Goal: Information Seeking & Learning: Find specific fact

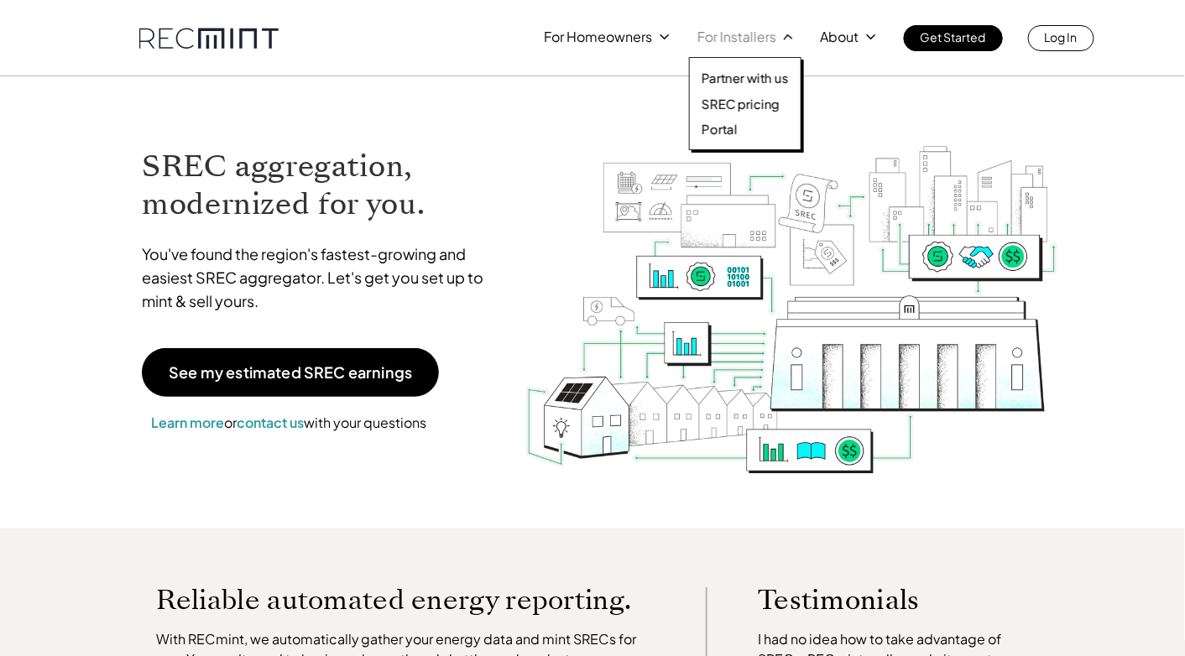
click at [737, 31] on p "For Installers" at bounding box center [736, 36] width 79 height 23
click at [749, 101] on p "SREC pricing" at bounding box center [740, 104] width 78 height 17
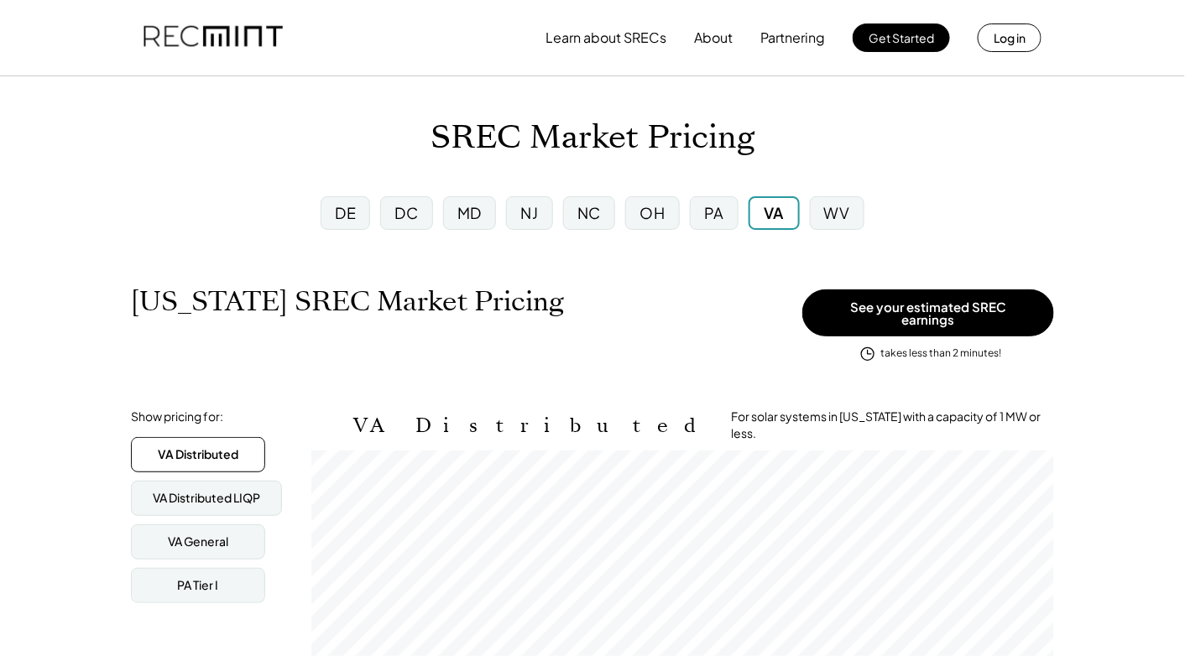
scroll to position [276, 742]
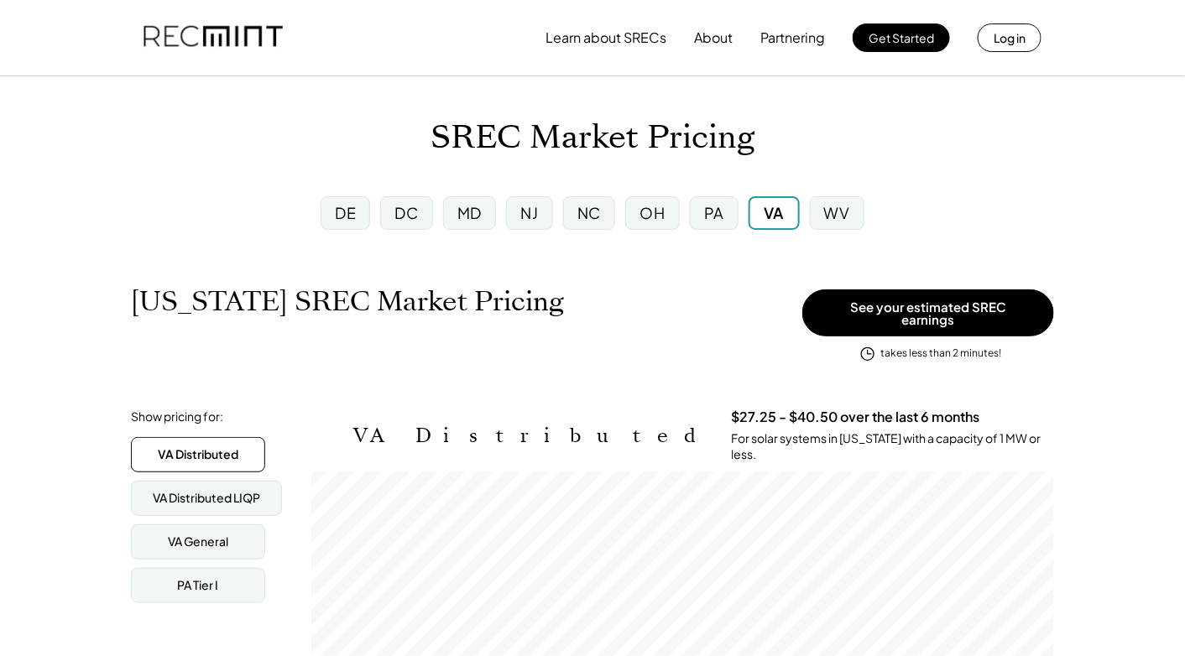
click at [477, 216] on div "MD" at bounding box center [469, 212] width 24 height 21
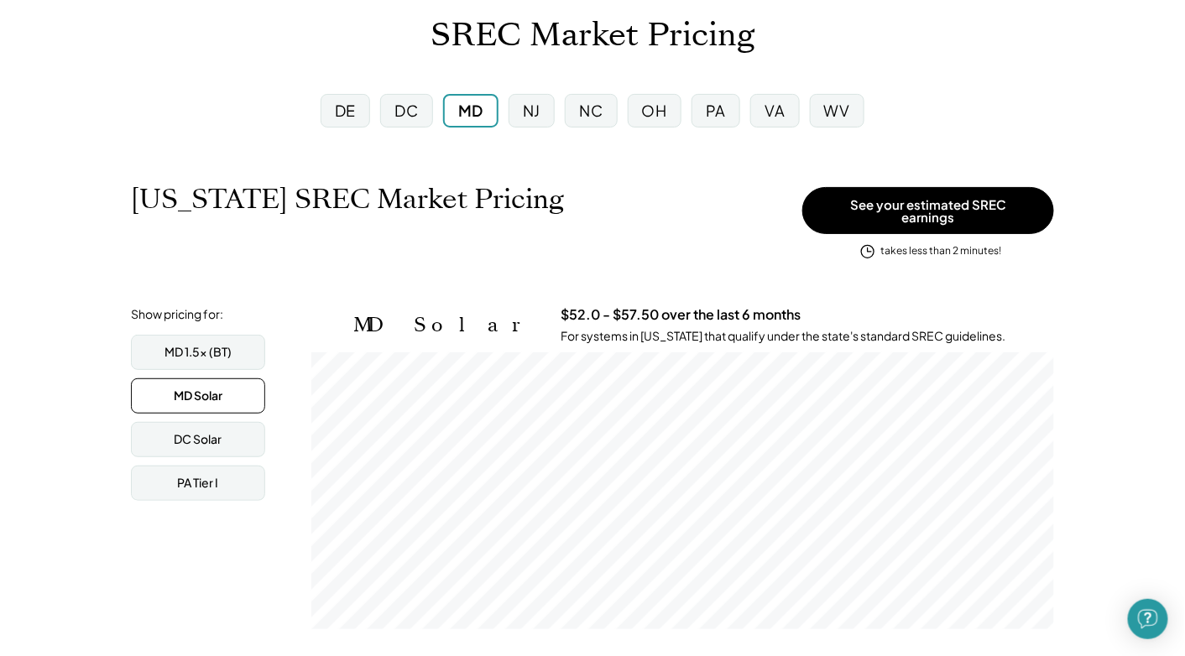
scroll to position [252, 0]
